Goal: Transaction & Acquisition: Purchase product/service

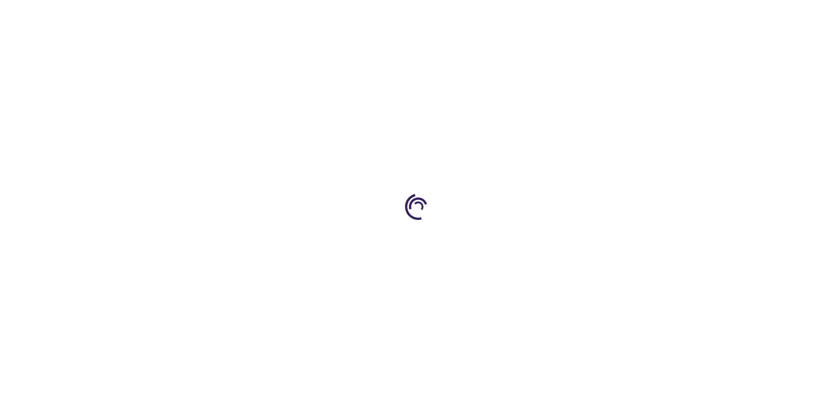
click at [552, 13] on link "Log In" at bounding box center [551, 13] width 17 height 7
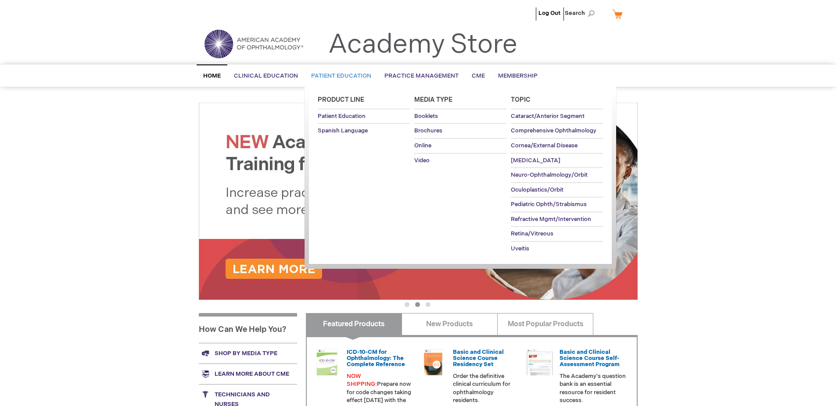
click at [339, 76] on span "Patient Education" at bounding box center [341, 75] width 60 height 7
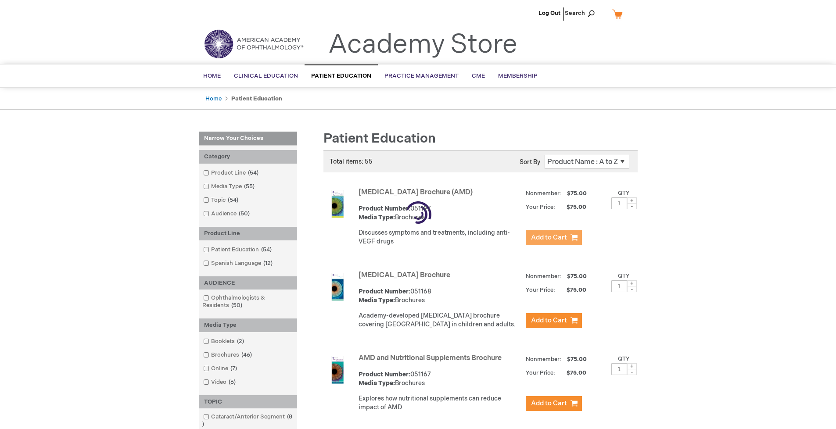
click at [553, 238] on span "Add to Cart" at bounding box center [549, 237] width 36 height 8
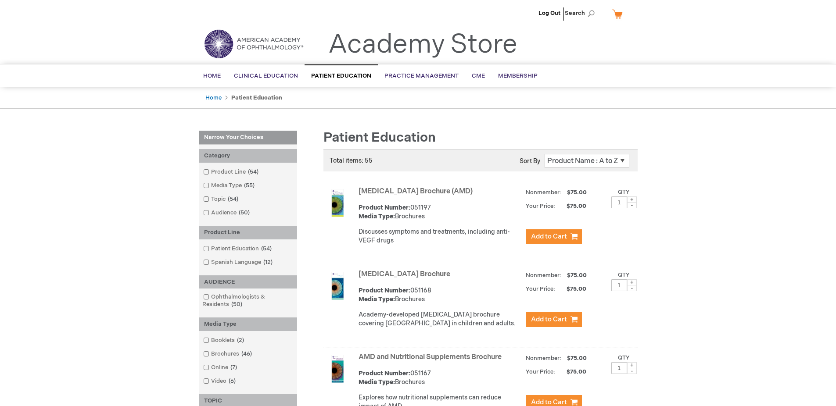
click at [432, 362] on link "AMD and Nutritional Supplements Brochure" at bounding box center [430, 357] width 143 height 8
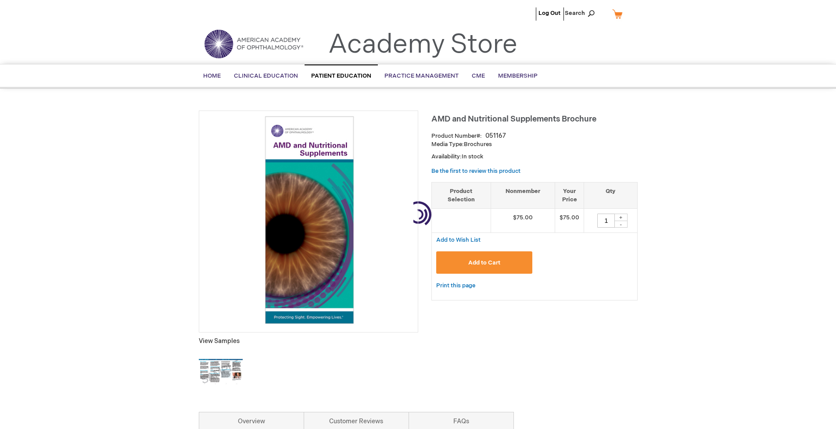
click at [484, 263] on span "Add to Cart" at bounding box center [484, 262] width 32 height 7
